Goal: Information Seeking & Learning: Check status

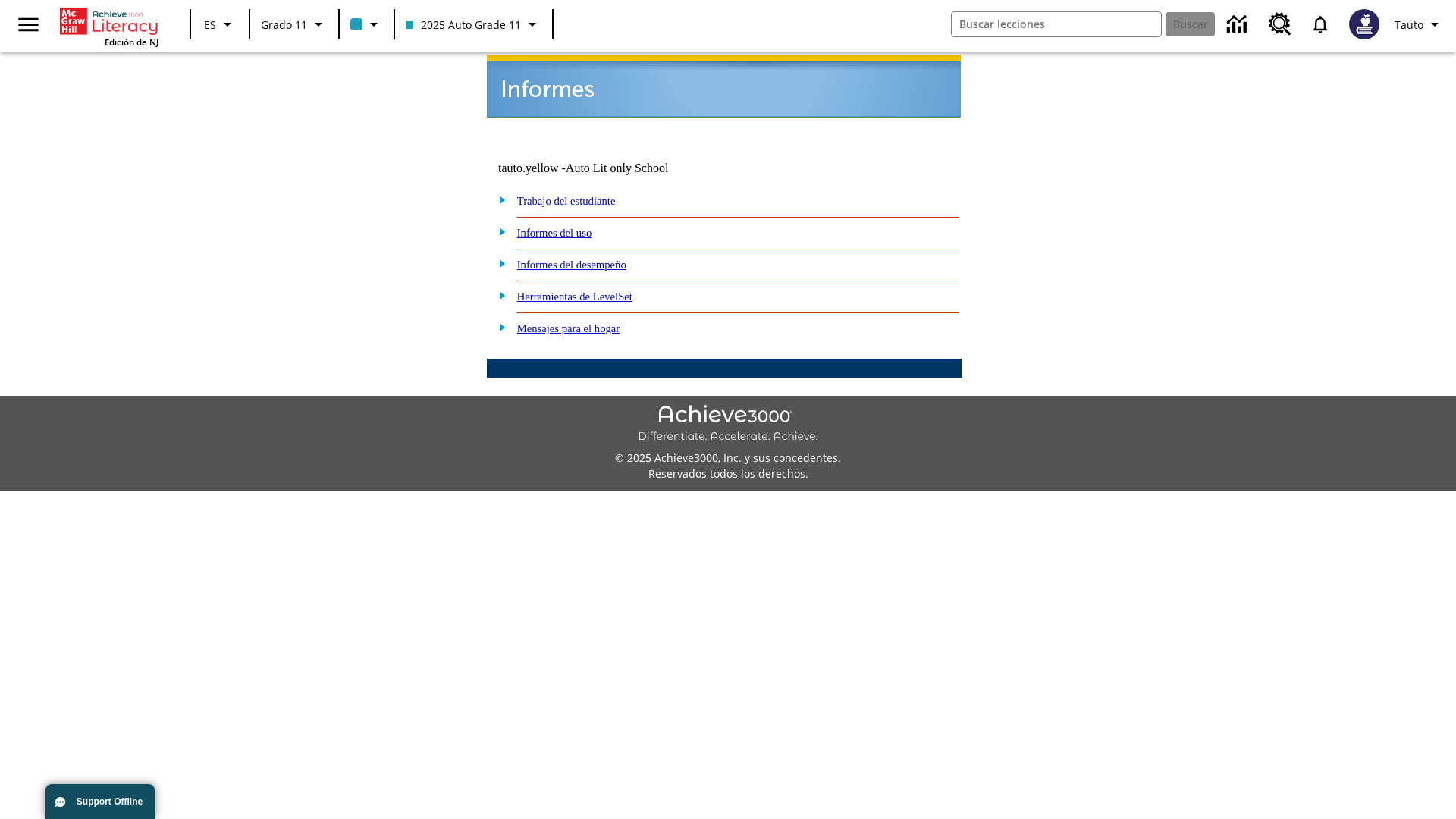
click at [567, 227] on link "Informes del uso" at bounding box center [555, 232] width 75 height 12
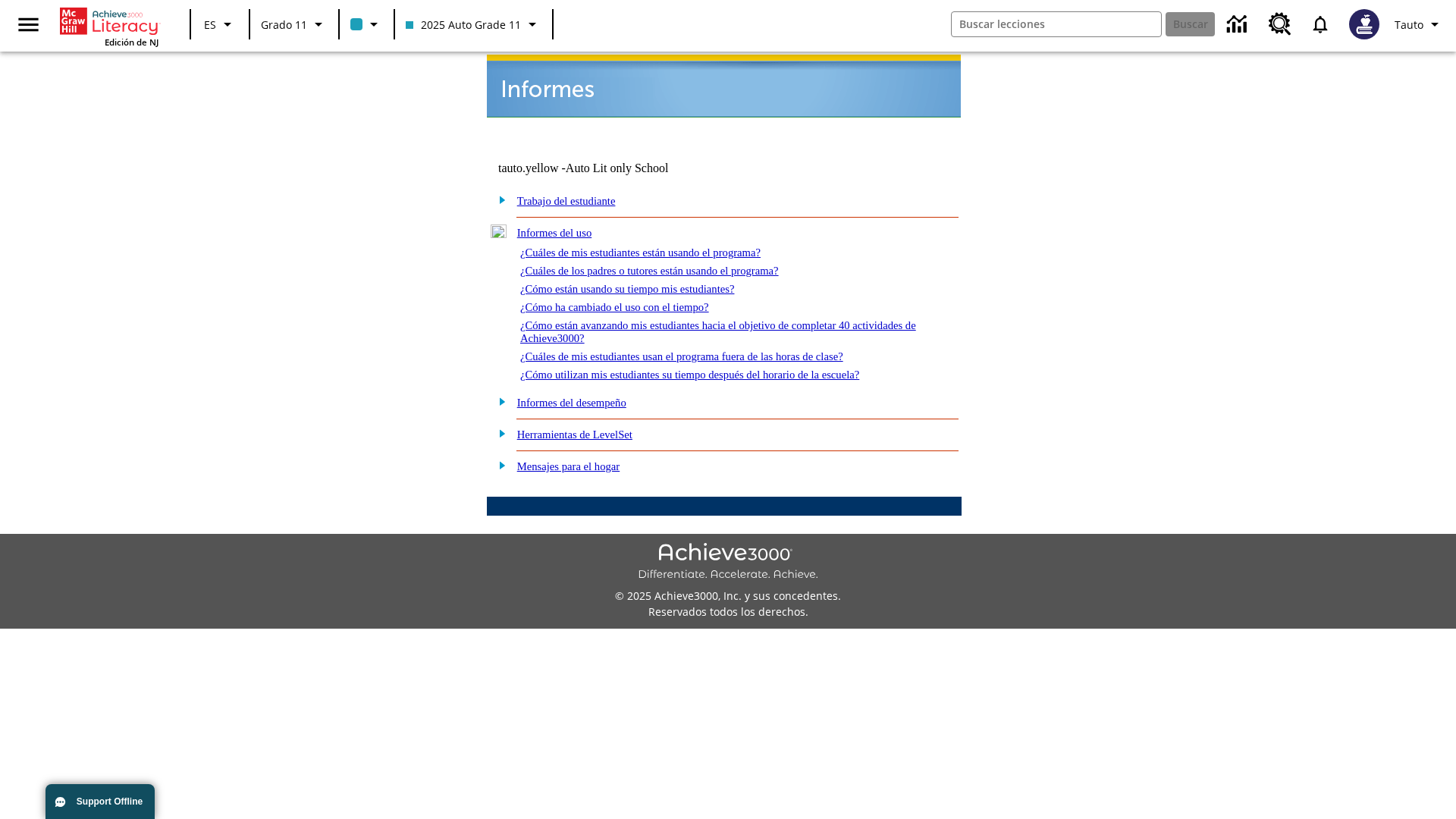
click at [661, 247] on link "¿Cuáles de mis estudiantes están usando el programa?" at bounding box center [641, 252] width 240 height 12
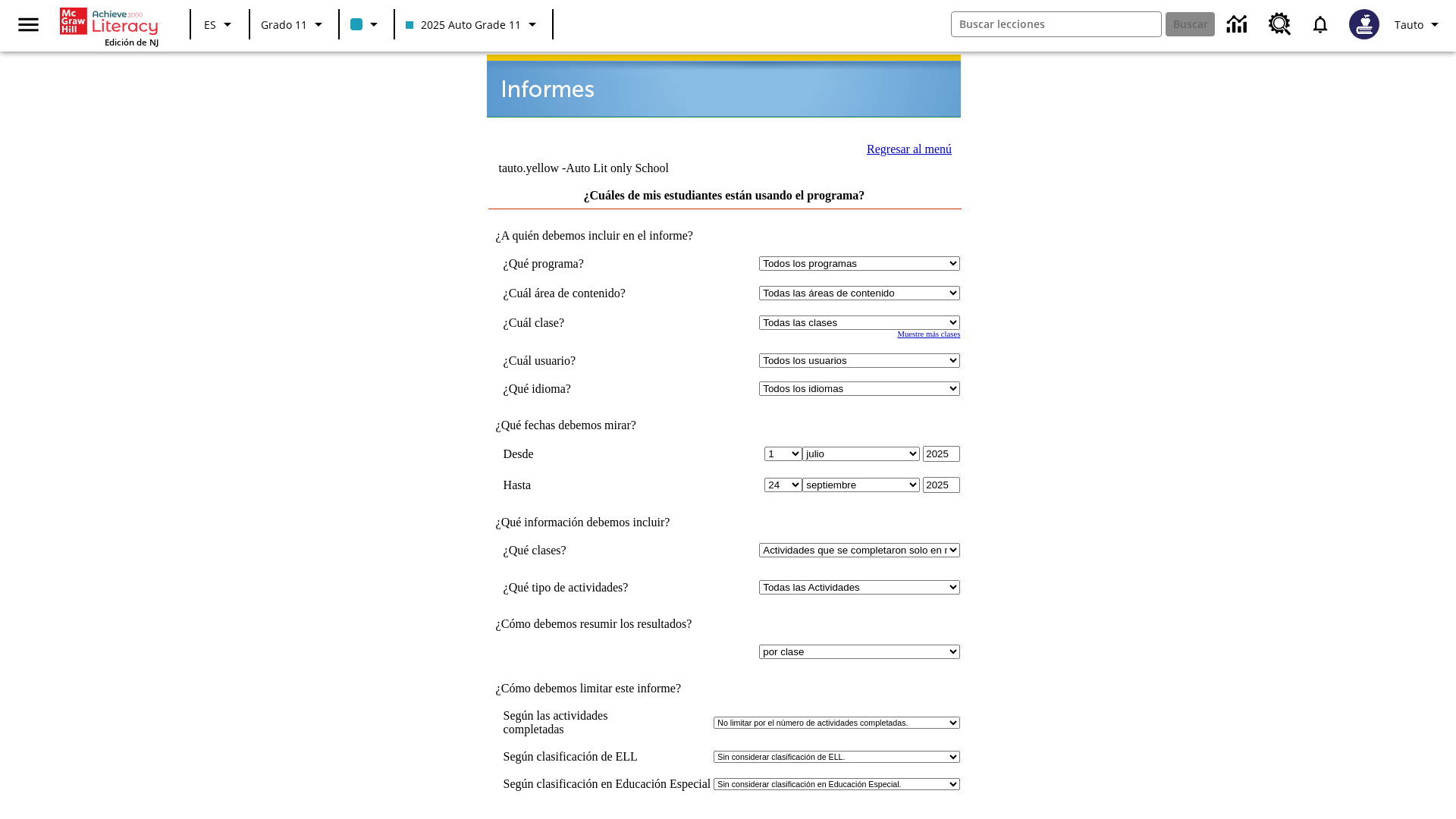
click at [725, 818] on input "Ver Informe" at bounding box center [724, 835] width 70 height 17
click at [905, 147] on link "Regresar al menú" at bounding box center [909, 149] width 85 height 13
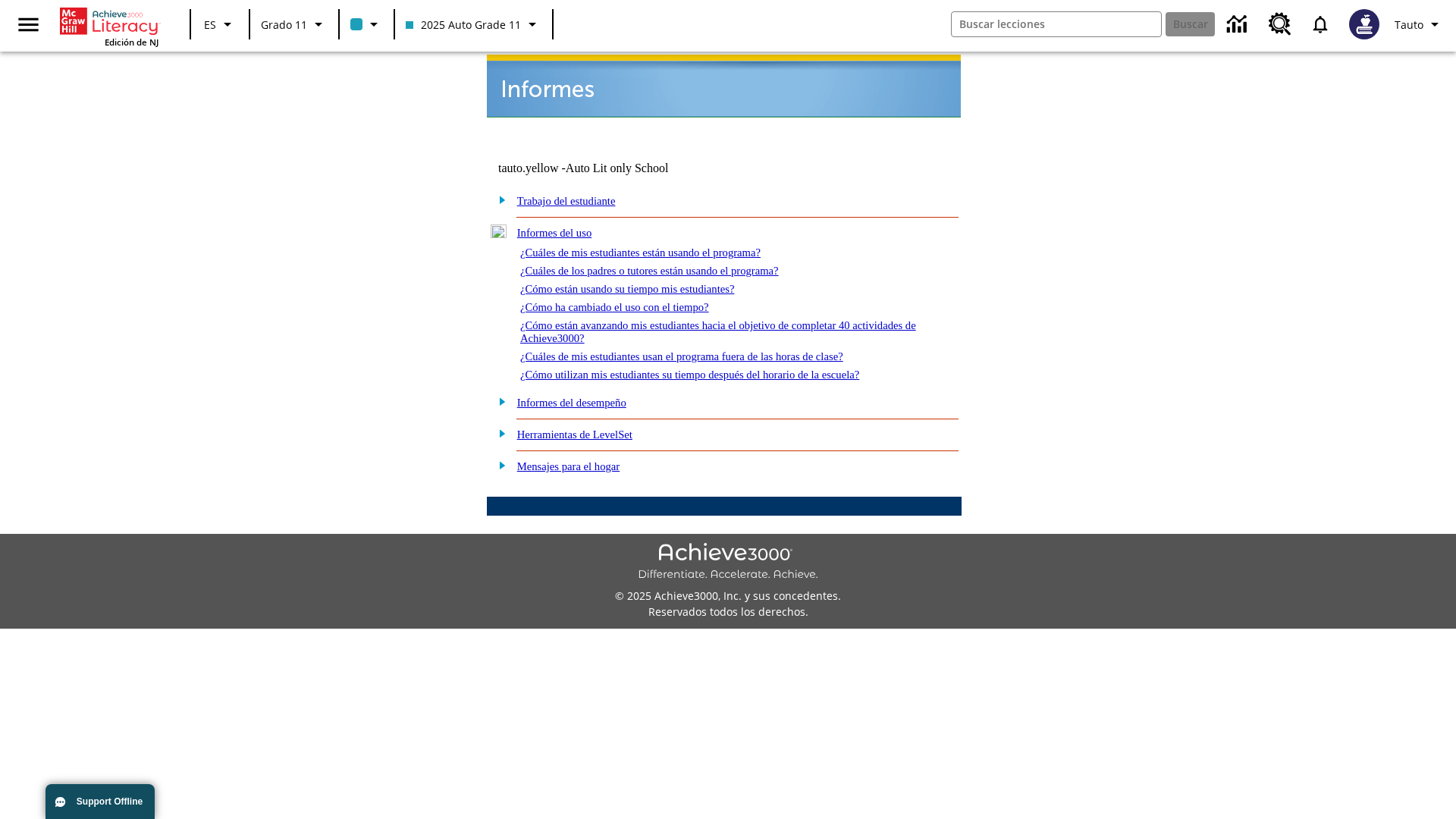
click at [646, 283] on link "¿Cómo están usando su tiempo mis estudiantes?" at bounding box center [627, 289] width 214 height 12
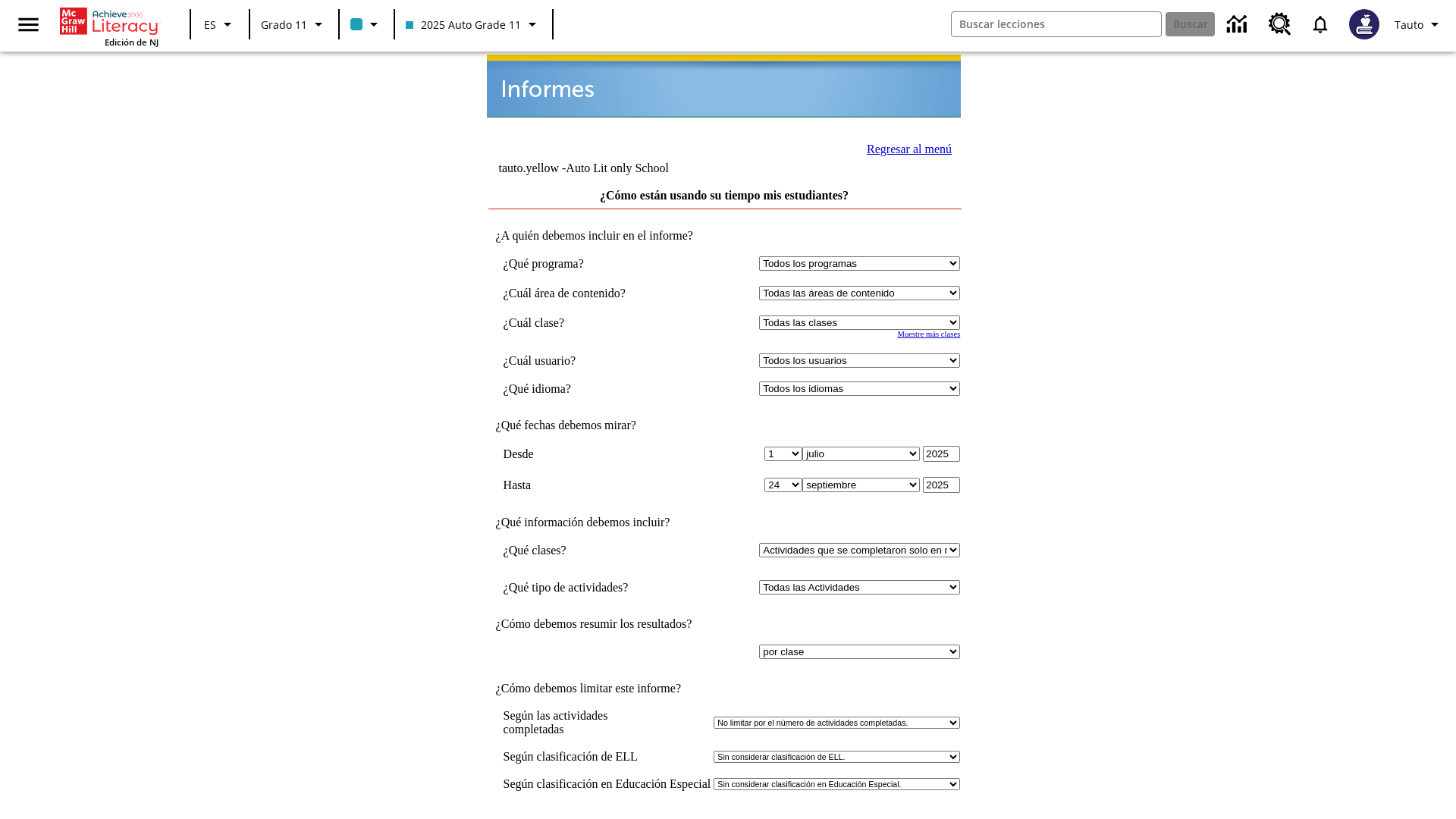
click at [725, 818] on input "Ver Informe" at bounding box center [724, 835] width 70 height 17
click at [905, 147] on link "Regresar al menú" at bounding box center [909, 149] width 85 height 13
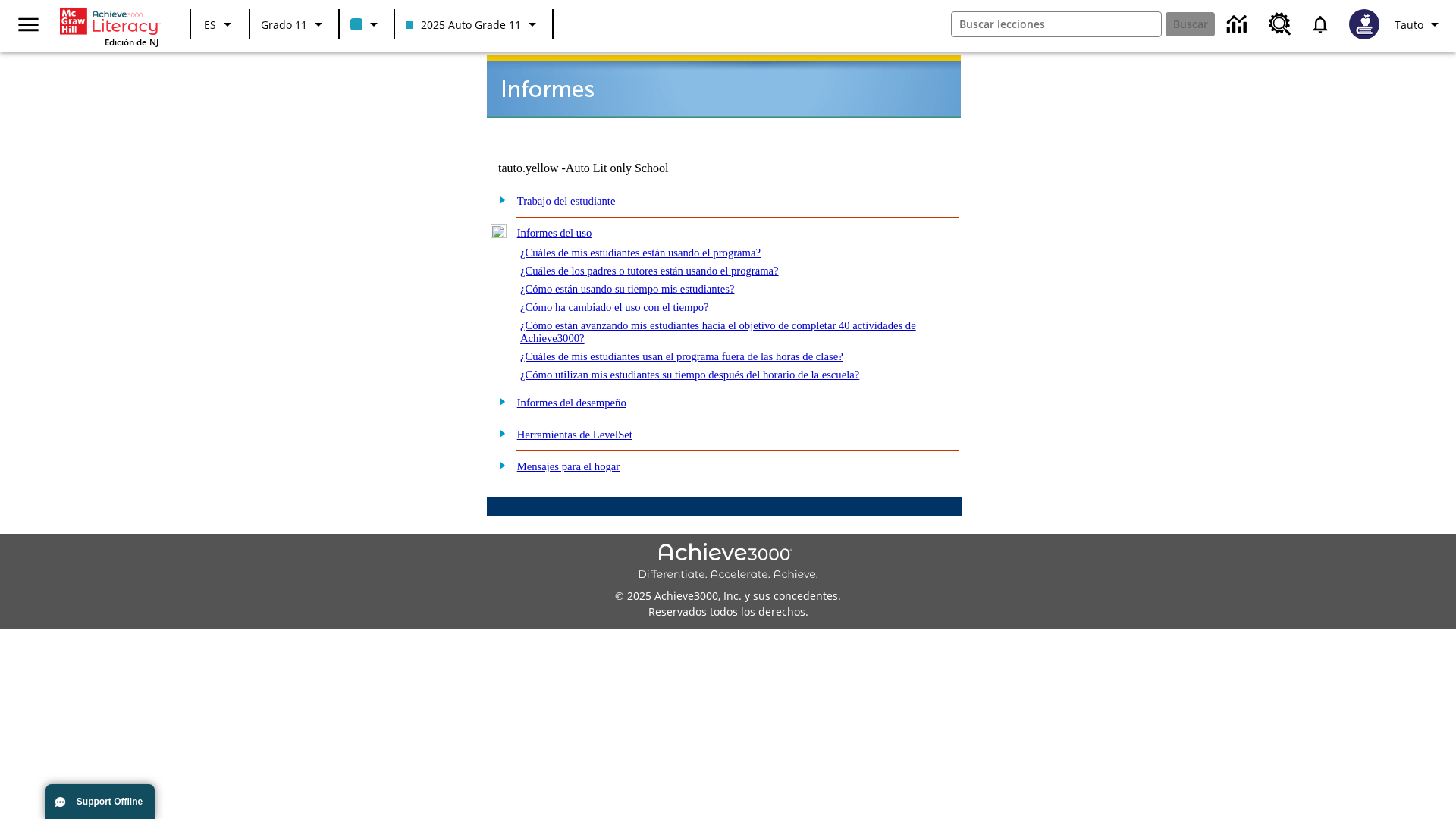
click at [716, 368] on link "¿Cómo utilizan mis estudiantes su tiempo después del horario de la escuela?" at bounding box center [690, 374] width 339 height 12
